Goal: Complete application form

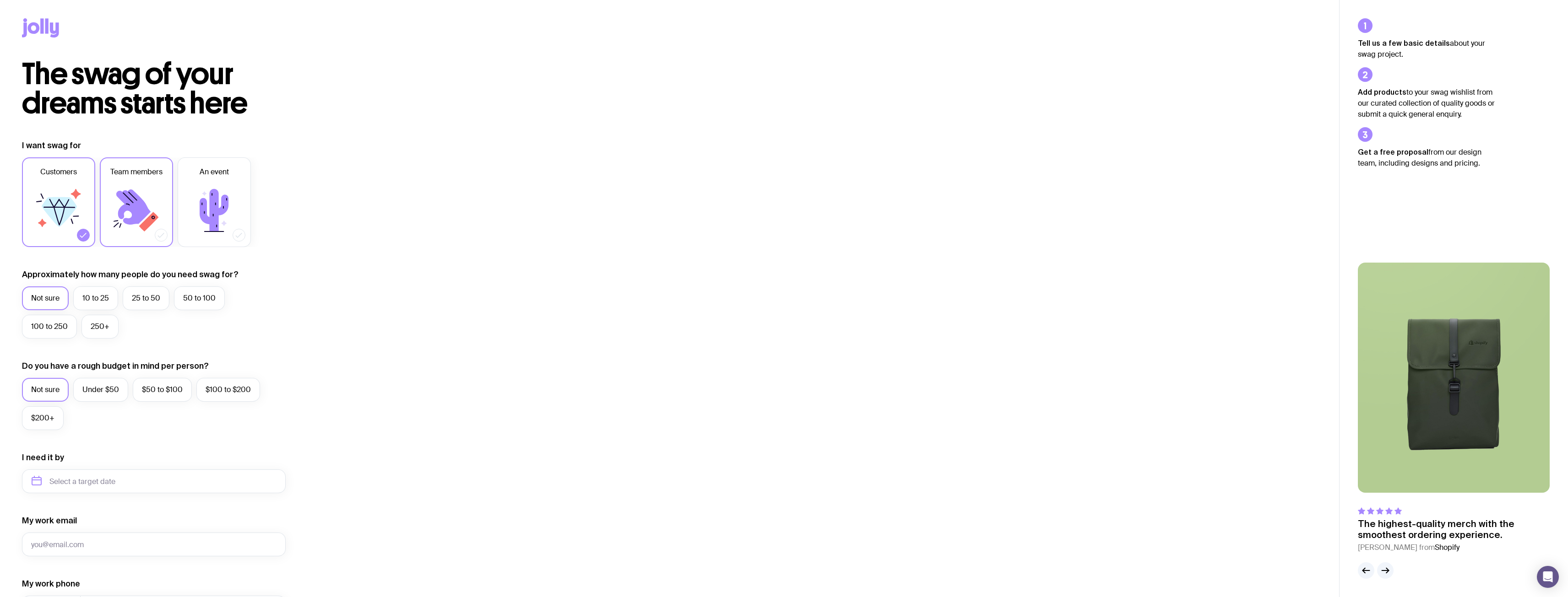
click at [134, 204] on icon at bounding box center [133, 207] width 34 height 35
click at [0, 0] on input "Team members" at bounding box center [0, 0] width 0 height 0
click at [154, 295] on label "25 to 50" at bounding box center [146, 298] width 47 height 24
click at [0, 0] on input "25 to 50" at bounding box center [0, 0] width 0 height 0
click at [152, 389] on label "$50 to $100" at bounding box center [162, 390] width 59 height 24
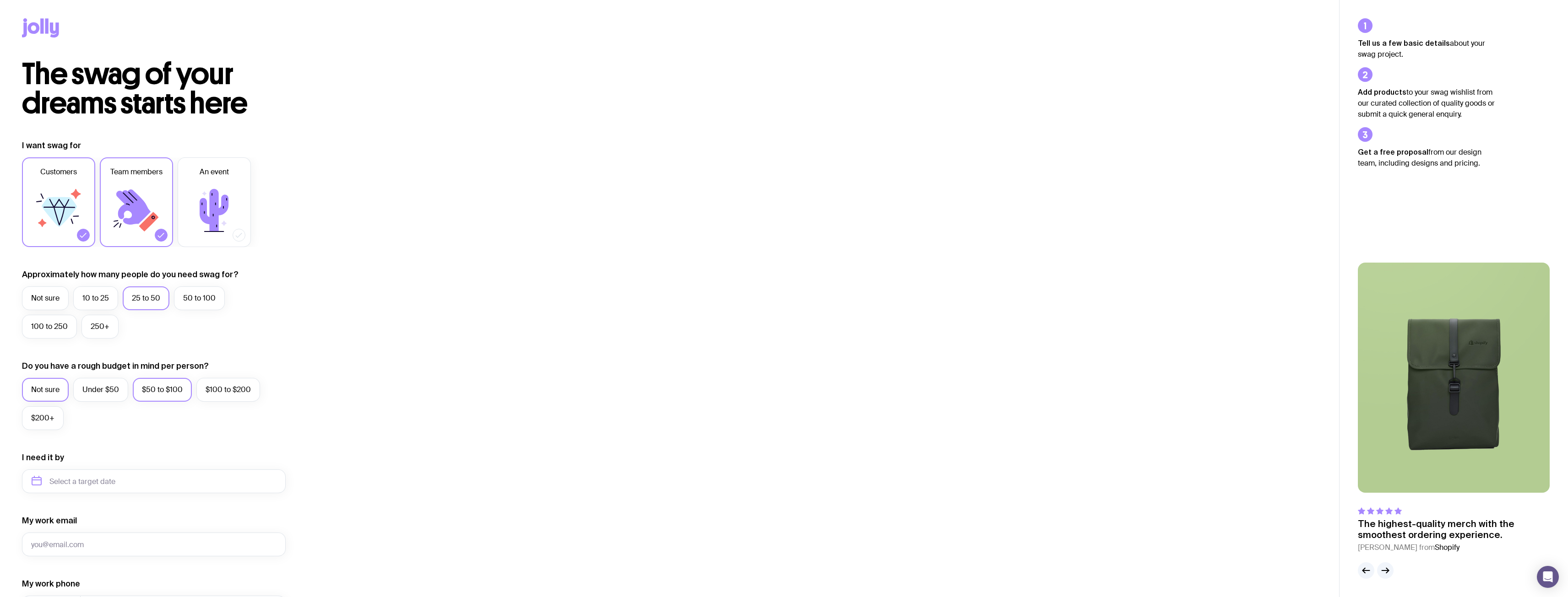
click at [0, 0] on input "$50 to $100" at bounding box center [0, 0] width 0 height 0
click at [117, 479] on input "text" at bounding box center [153, 482] width 264 height 24
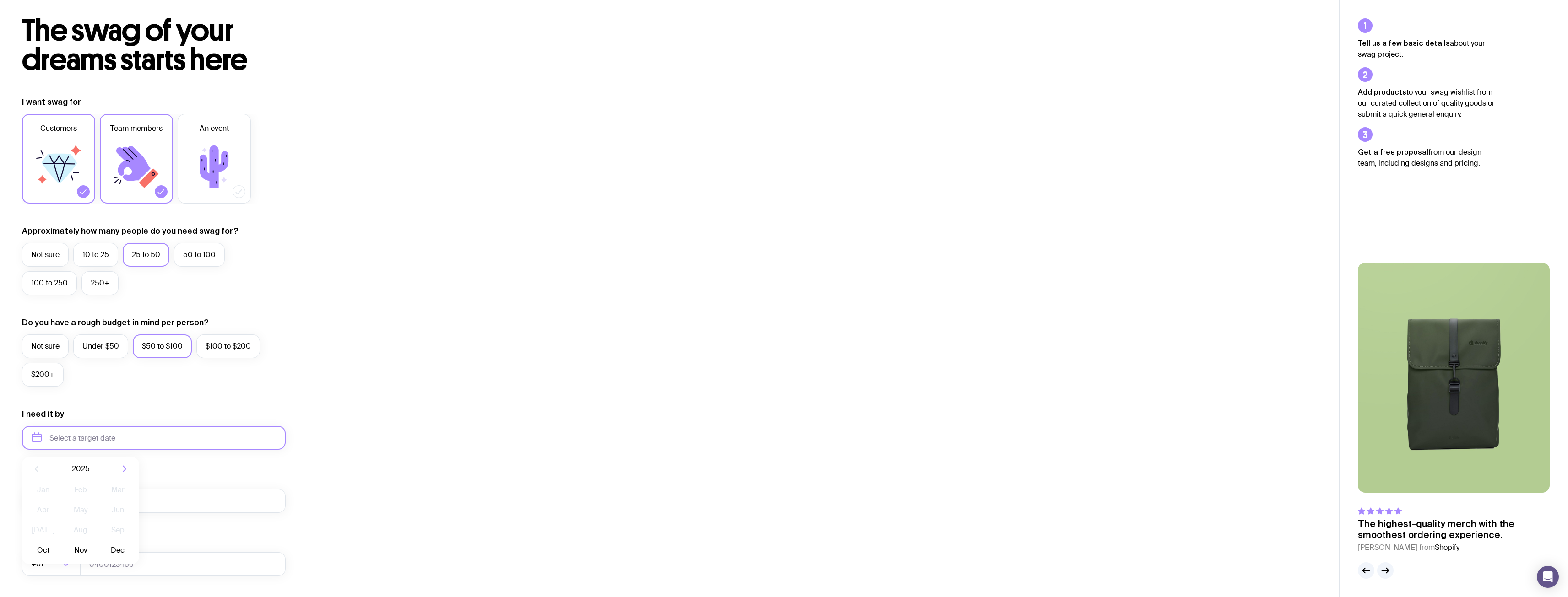
scroll to position [92, 0]
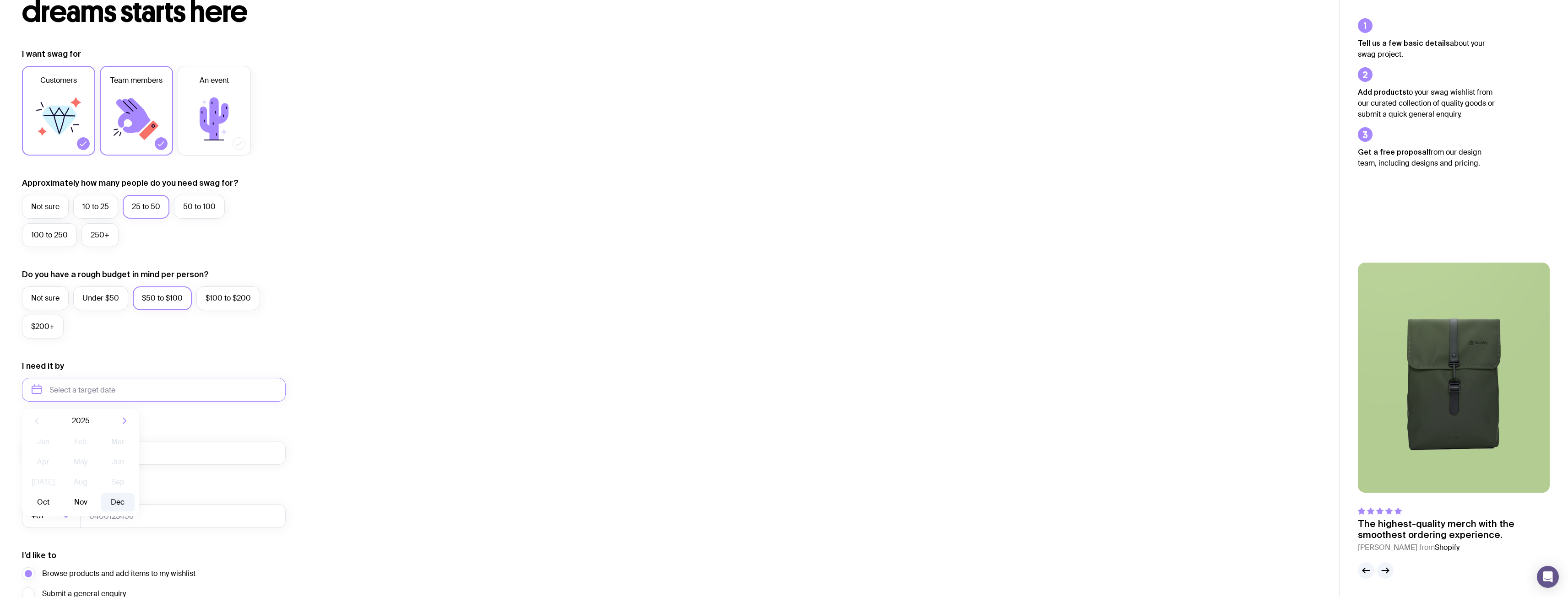
click at [116, 501] on button "Dec" at bounding box center [118, 502] width 34 height 18
type input "[DATE]"
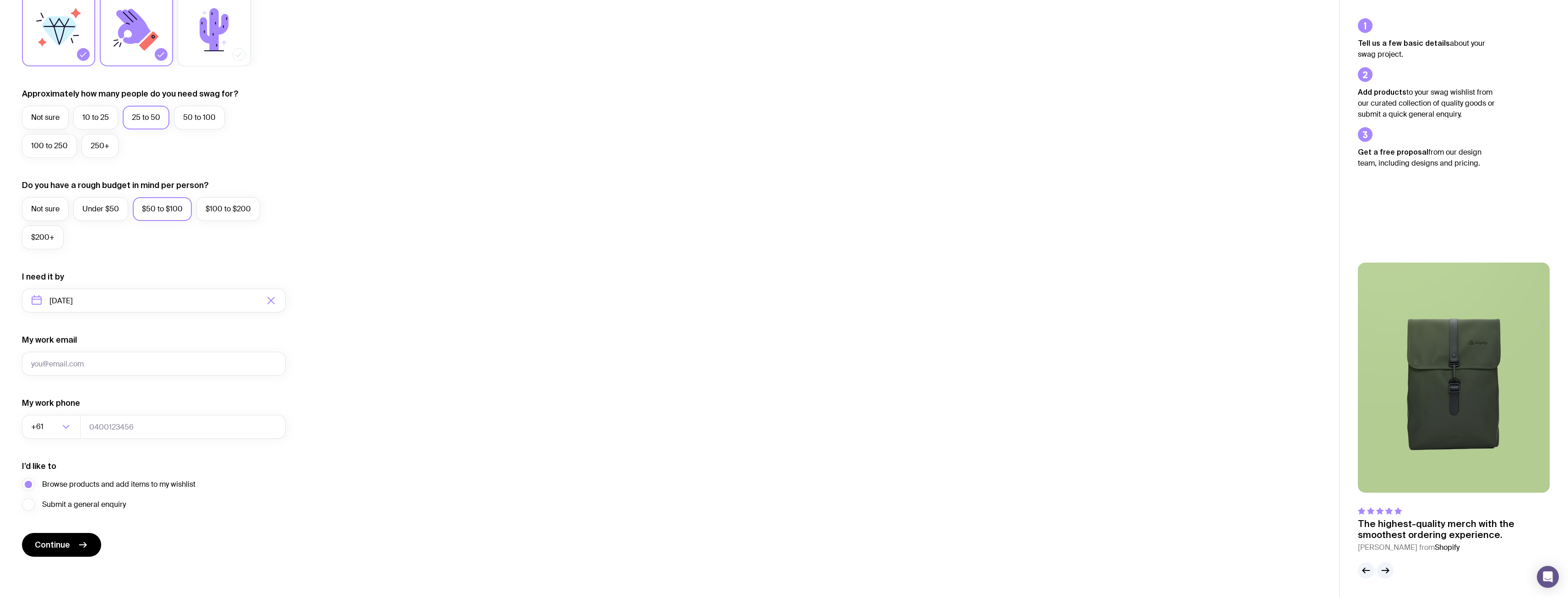
scroll to position [0, 0]
